Goal: Navigation & Orientation: Find specific page/section

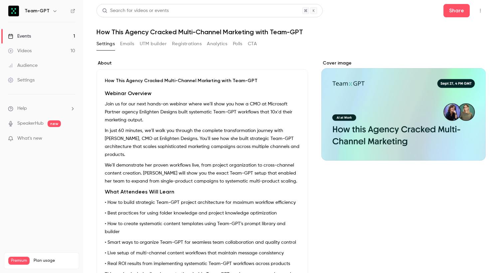
click at [24, 12] on div "Team-GPT" at bounding box center [41, 10] width 67 height 11
click at [29, 40] on link "Events 1" at bounding box center [41, 36] width 83 height 15
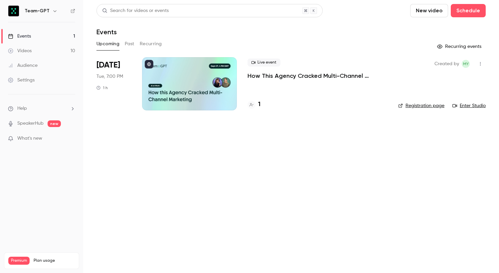
click at [320, 88] on div "Live event How This Agency Cracked Multi-Channel Marketing with Team-GPT 1" at bounding box center [317, 83] width 140 height 53
click at [313, 78] on p "How This Agency Cracked Multi-Channel Marketing with Team-GPT" at bounding box center [317, 76] width 140 height 8
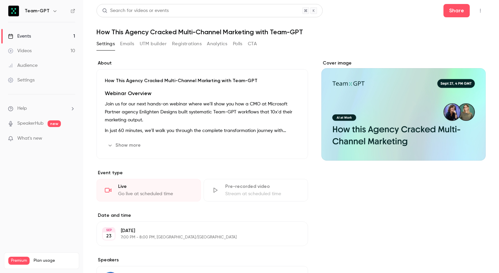
click at [51, 132] on ul "Help SpeakerHub new What's new" at bounding box center [41, 124] width 83 height 60
click at [47, 138] on p "What's new" at bounding box center [36, 138] width 57 height 7
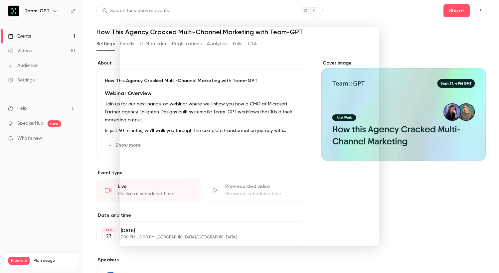
click at [389, 25] on div at bounding box center [249, 136] width 499 height 273
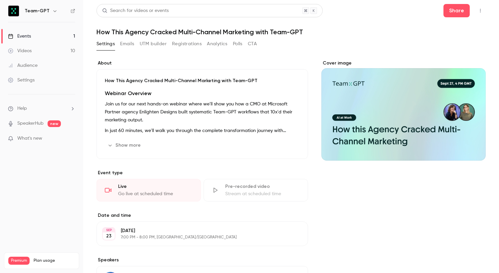
click at [29, 67] on div "Audience" at bounding box center [23, 65] width 30 height 7
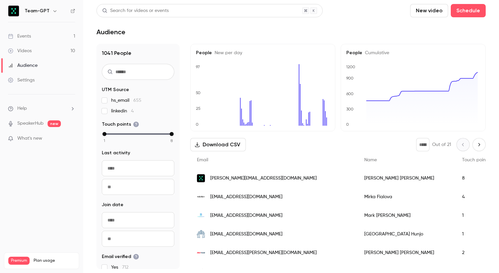
click at [36, 35] on link "Events 1" at bounding box center [41, 36] width 83 height 15
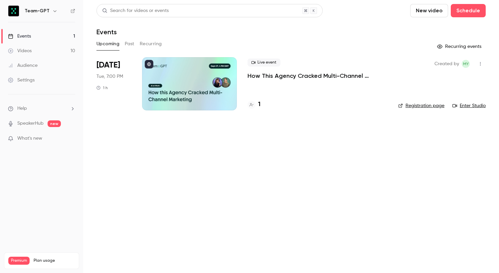
click at [41, 12] on h6 "Team-GPT" at bounding box center [37, 11] width 25 height 7
